Goal: Find specific page/section: Find specific page/section

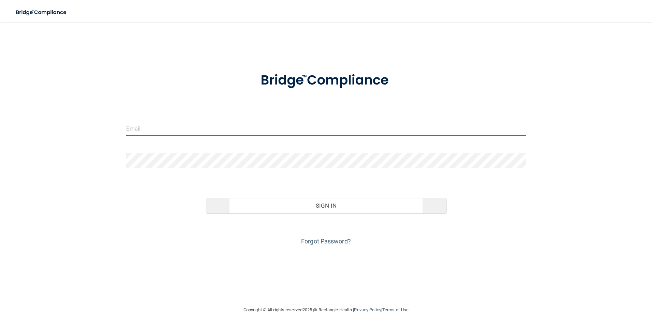
type input "[PERSON_NAME][EMAIL_ADDRESS][DOMAIN_NAME]"
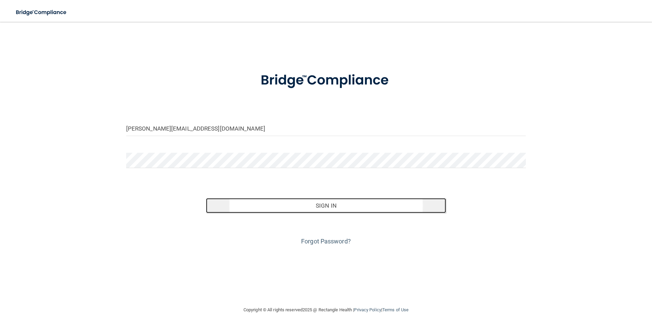
click at [302, 206] on button "Sign In" at bounding box center [326, 205] width 240 height 15
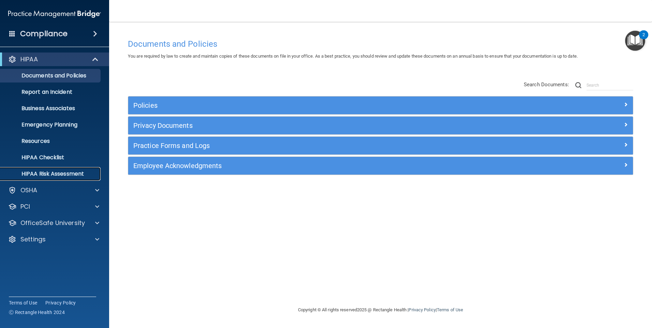
click at [50, 173] on p "HIPAA Risk Assessment" at bounding box center [50, 173] width 93 height 7
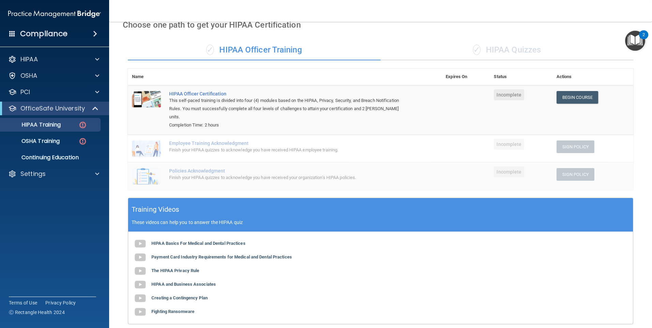
scroll to position [34, 0]
